Goal: Task Accomplishment & Management: Manage account settings

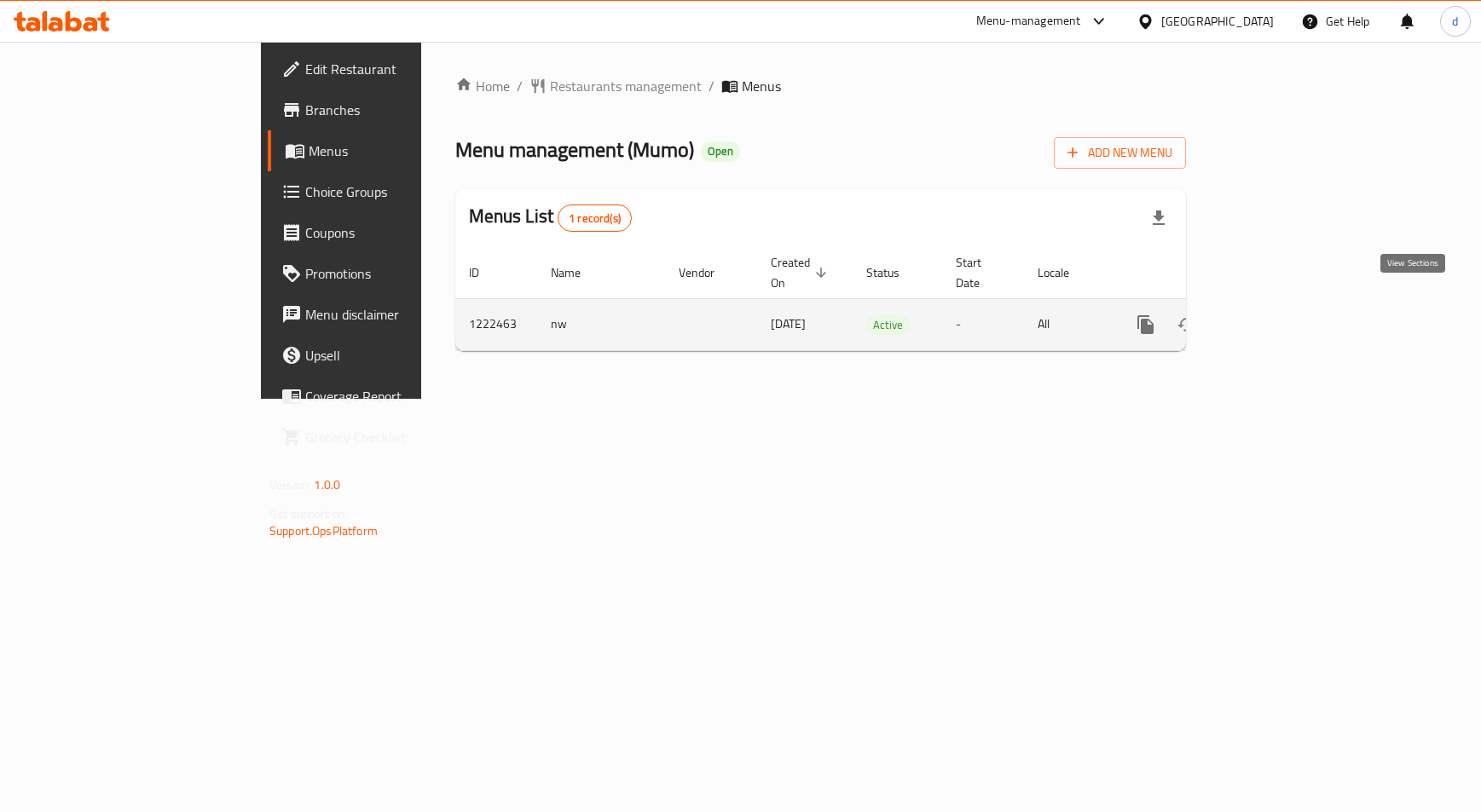
click at [1279, 315] on icon "enhanced table" at bounding box center [1268, 325] width 21 height 21
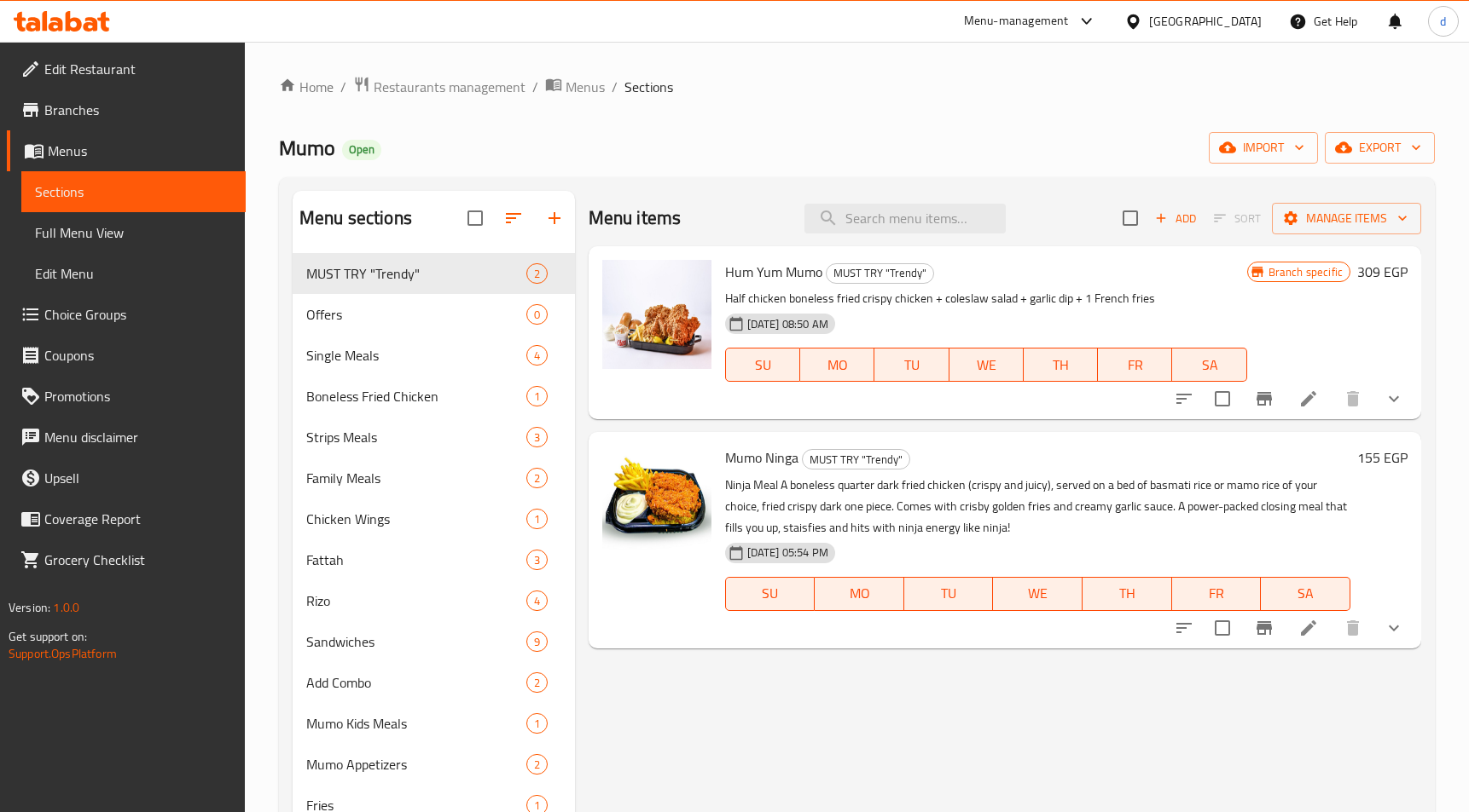
click at [91, 306] on span "Choice Groups" at bounding box center [138, 314] width 188 height 21
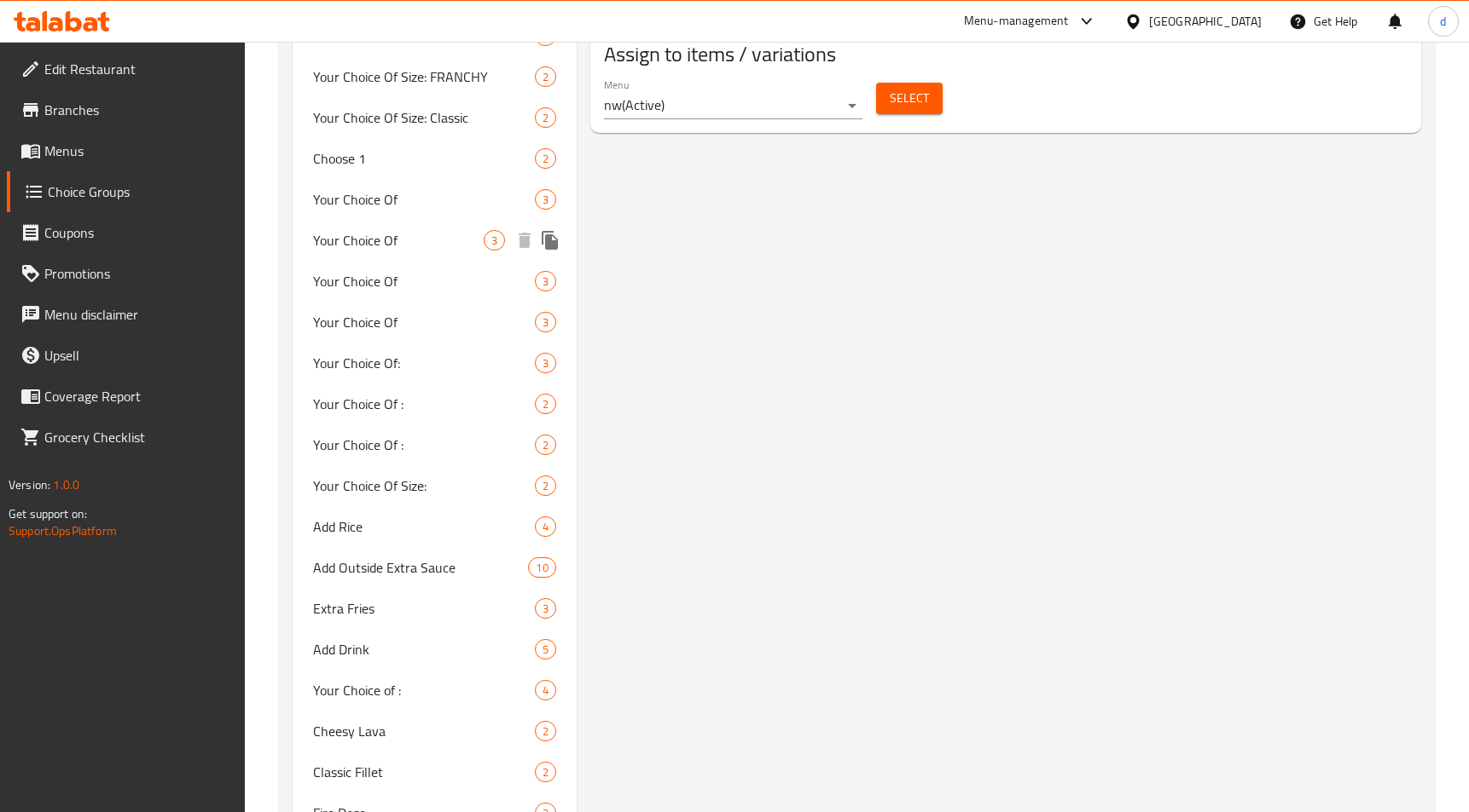
scroll to position [1193, 0]
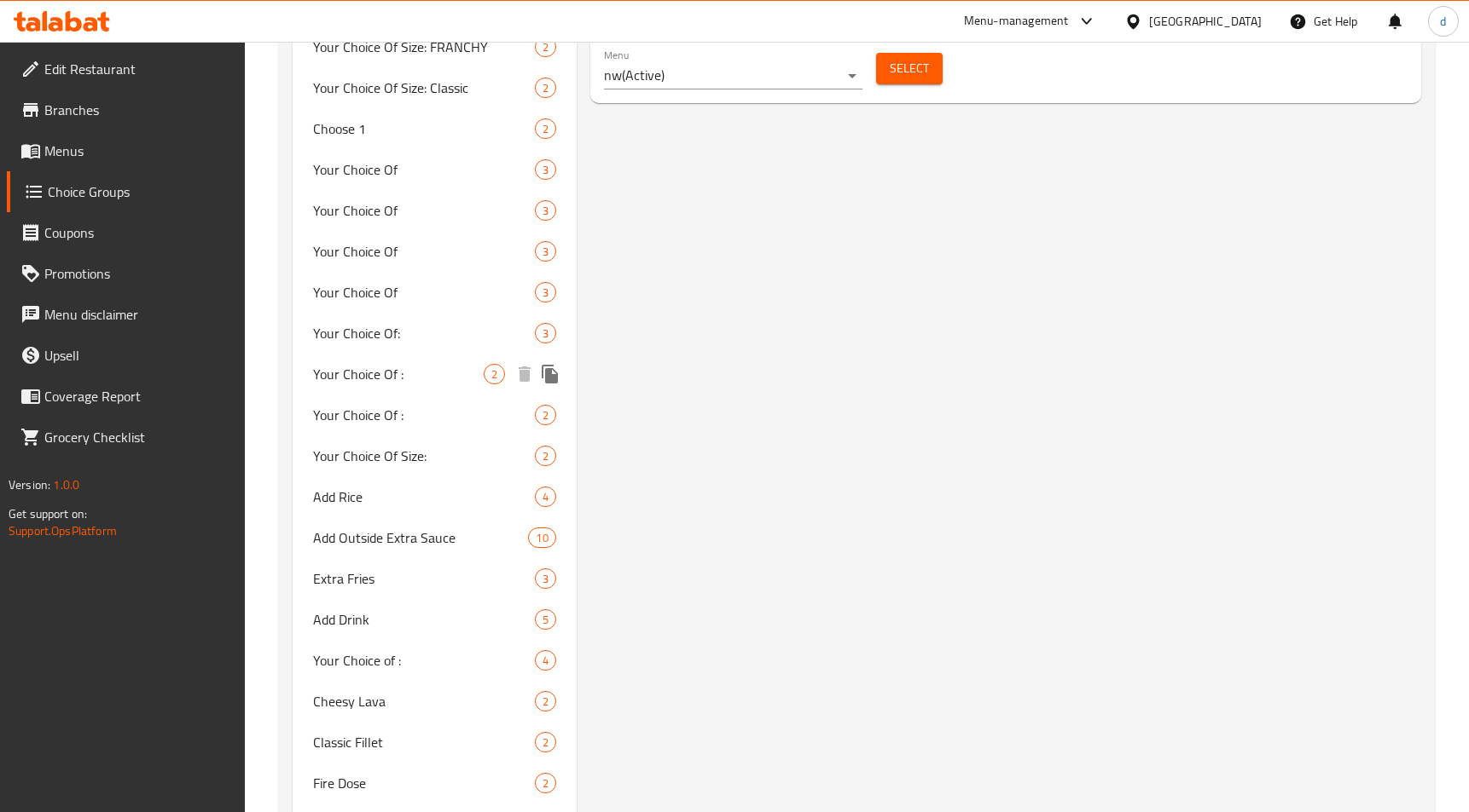
click at [404, 364] on span "Your Choice Of :" at bounding box center [398, 374] width 171 height 21
type input "Your Choice Of :"
type input "اختيارك من :"
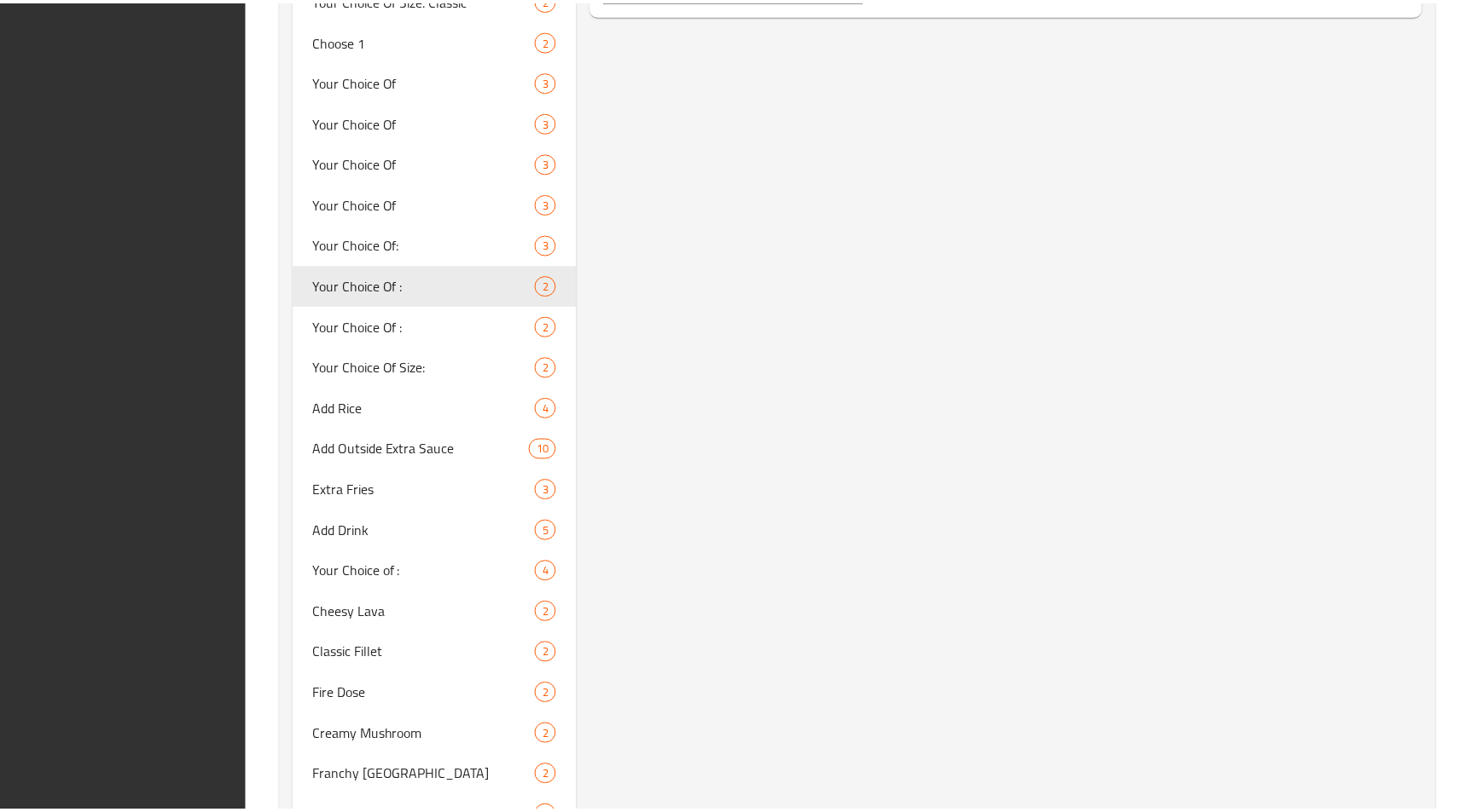
scroll to position [1506, 0]
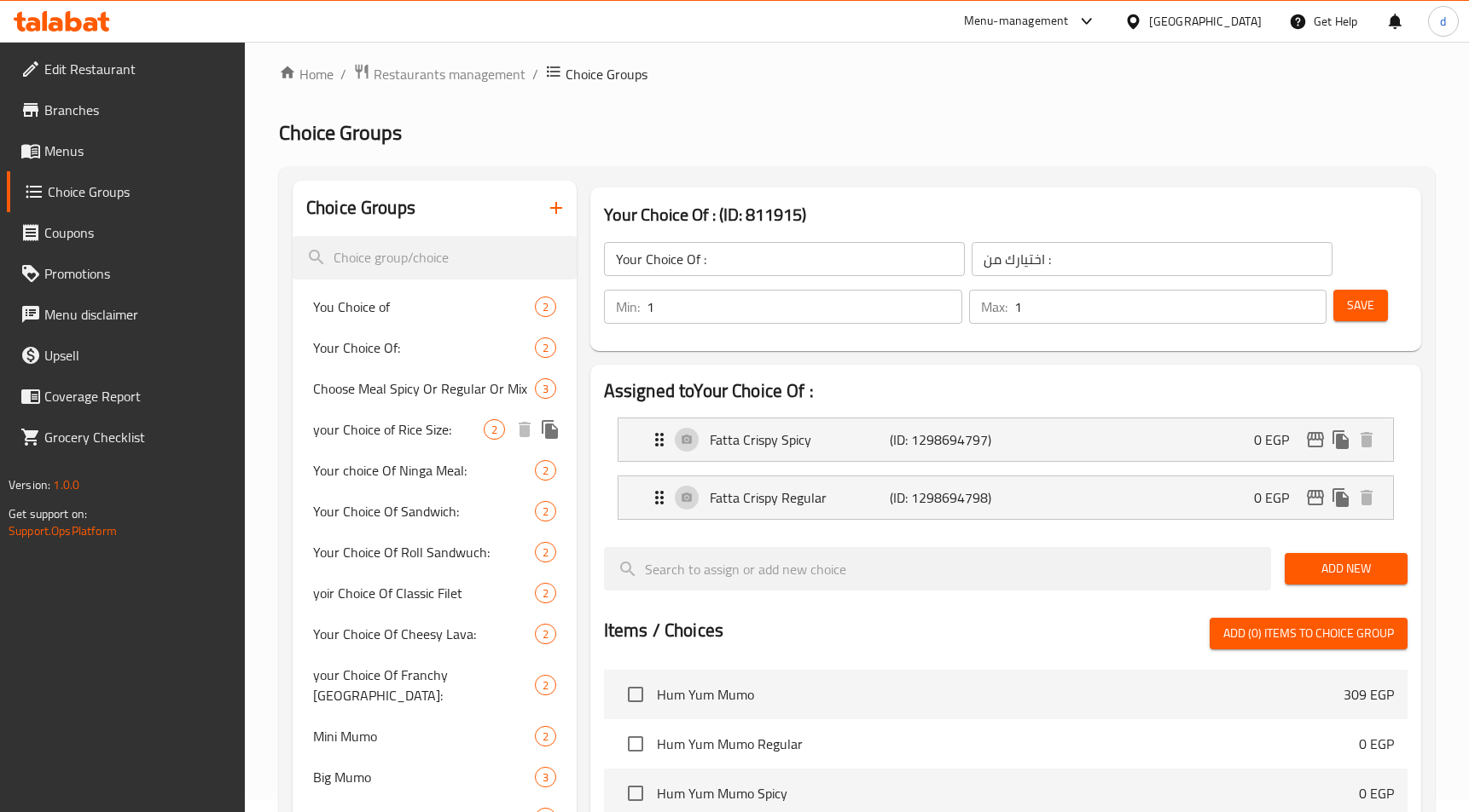
scroll to position [0, 0]
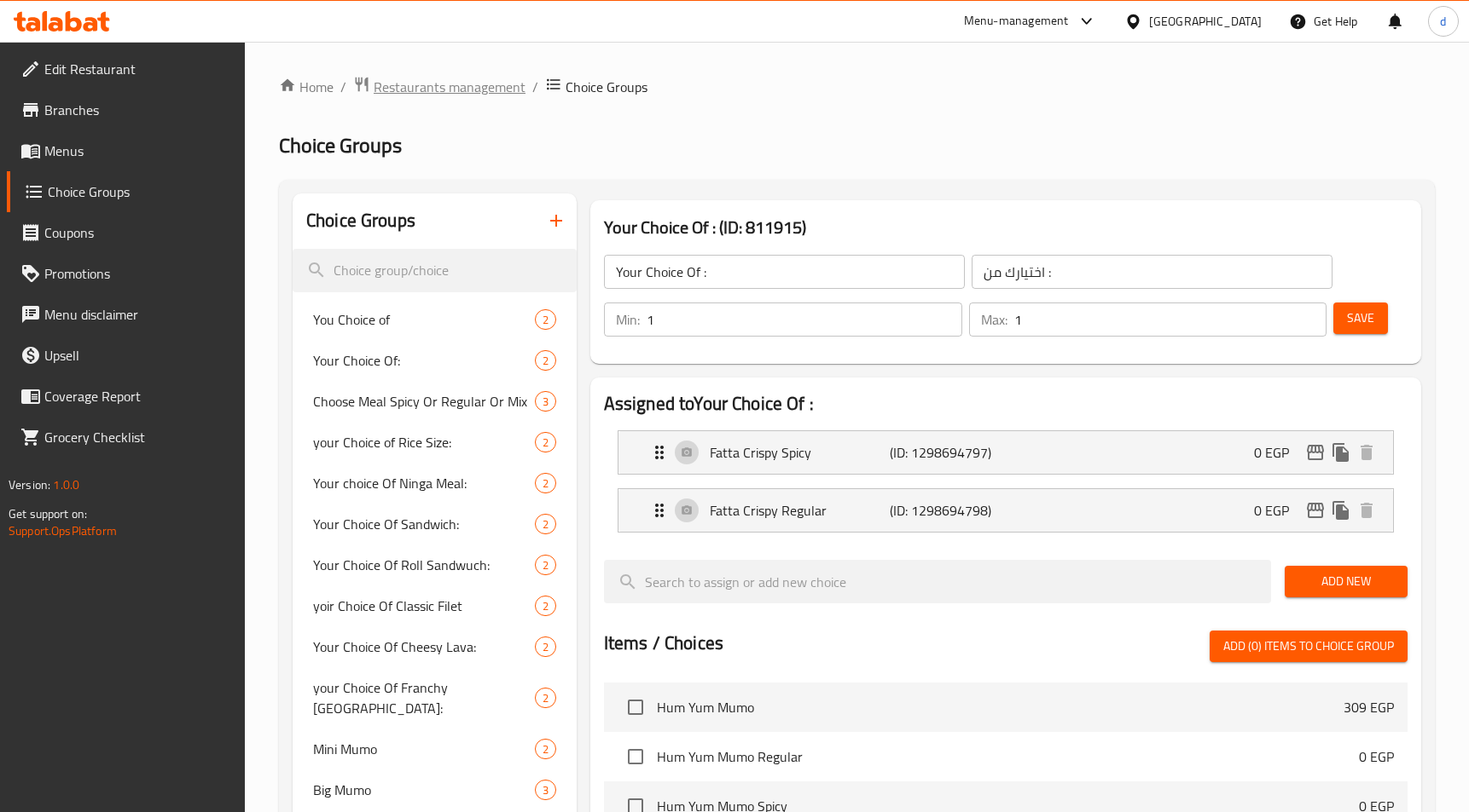
click at [433, 80] on span "Restaurants management" at bounding box center [449, 87] width 152 height 21
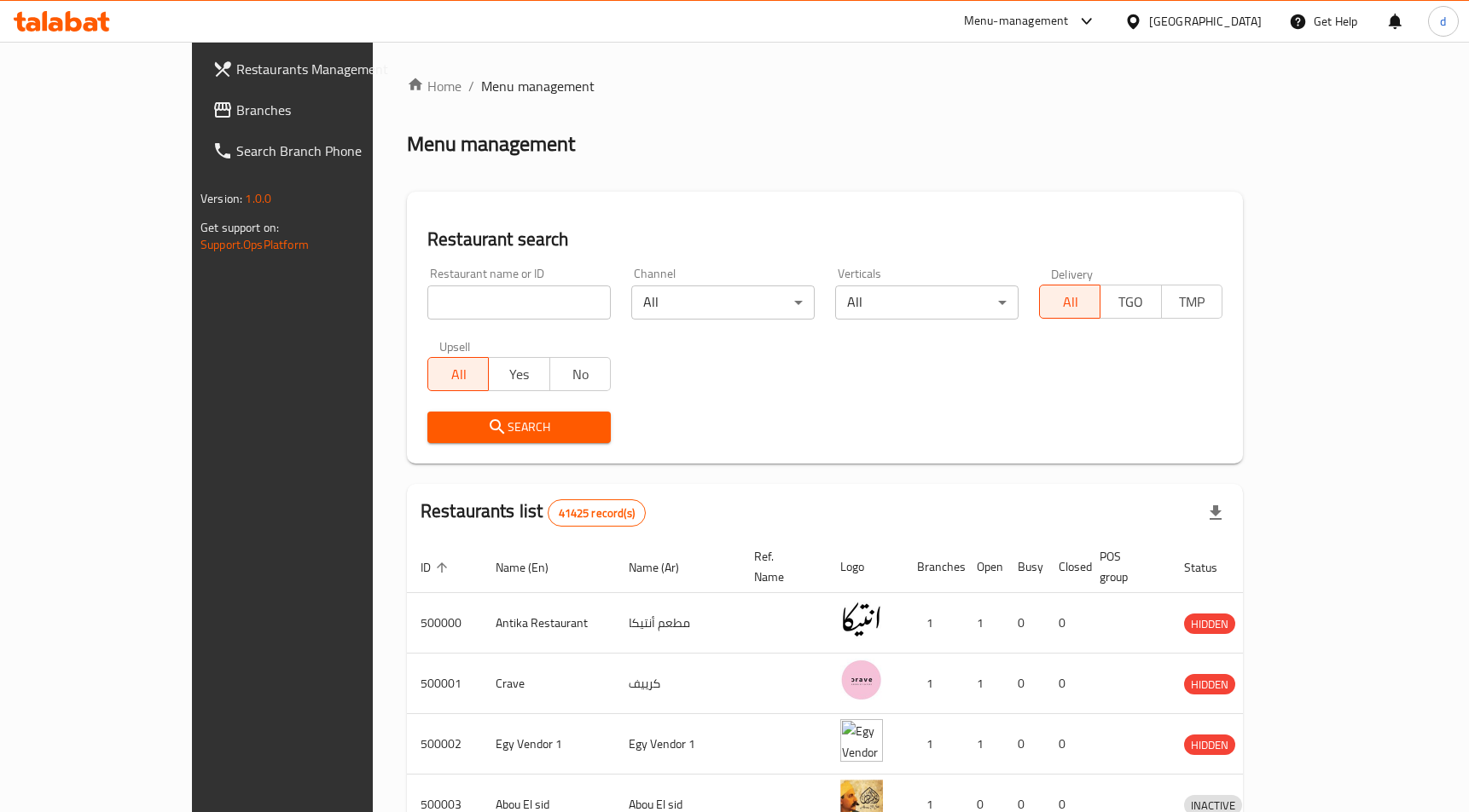
click at [236, 109] on span "Branches" at bounding box center [330, 110] width 188 height 21
